Goal: Find specific page/section: Find specific page/section

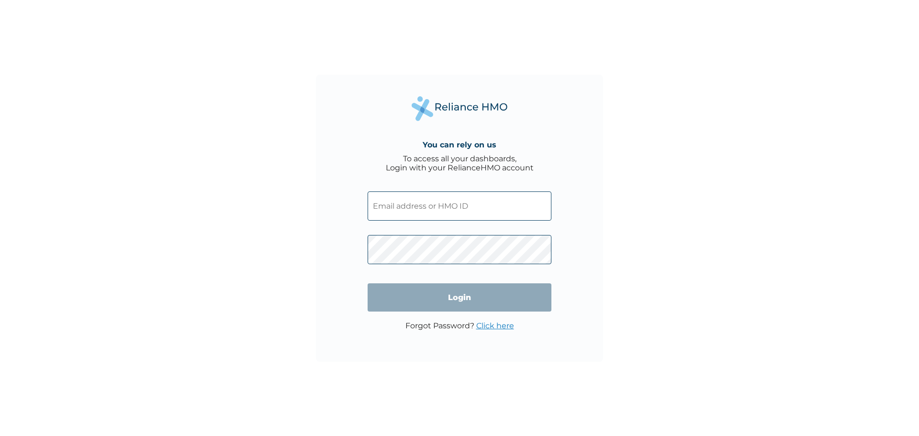
click at [449, 198] on input "text" at bounding box center [460, 205] width 184 height 29
type input "admin@mhstaffings.com"
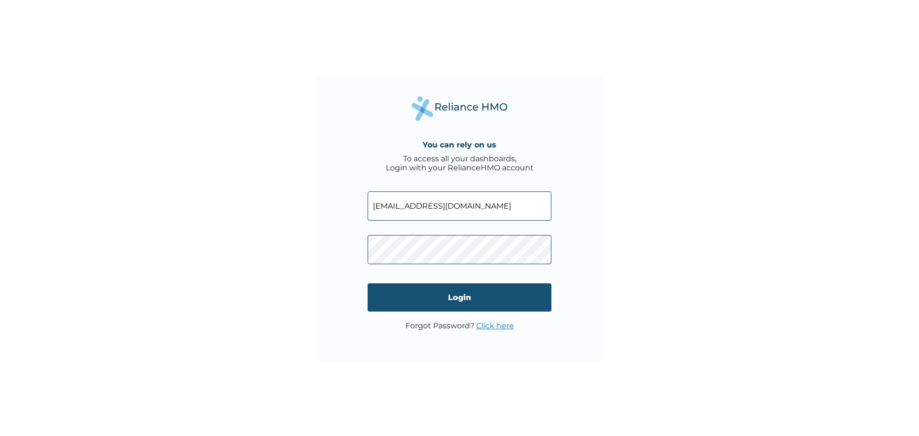
click at [462, 295] on input "Login" at bounding box center [460, 297] width 184 height 28
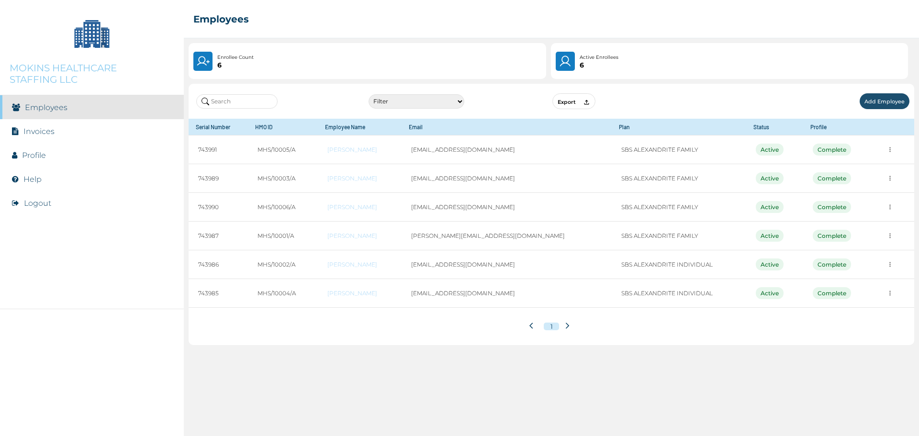
click at [32, 130] on link "Invoices" at bounding box center [38, 131] width 31 height 9
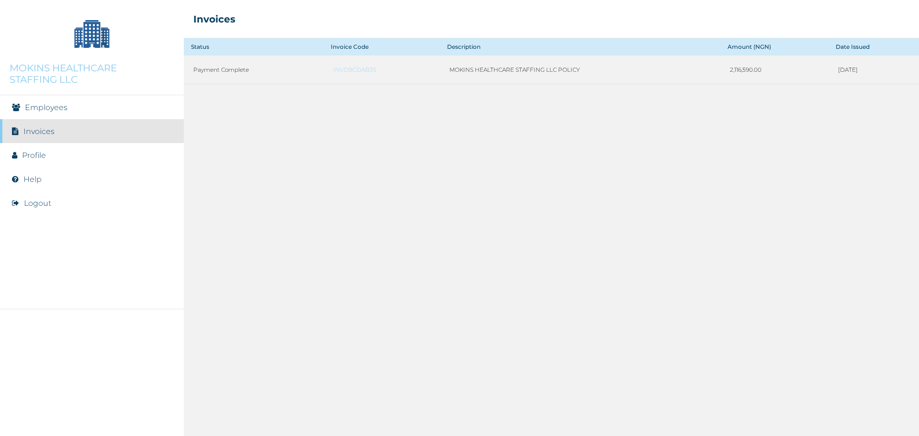
click at [45, 106] on link "Employees" at bounding box center [46, 107] width 43 height 9
